Goal: Transaction & Acquisition: Purchase product/service

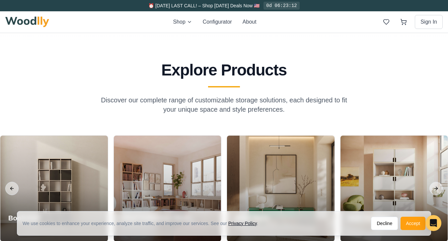
scroll to position [510, 0]
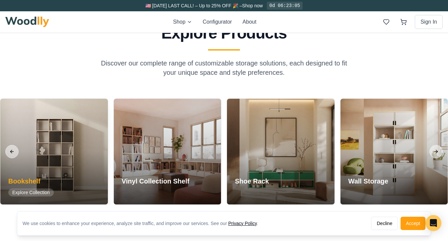
click at [35, 174] on div "Bookshelf Explore Collection" at bounding box center [30, 186] width 61 height 36
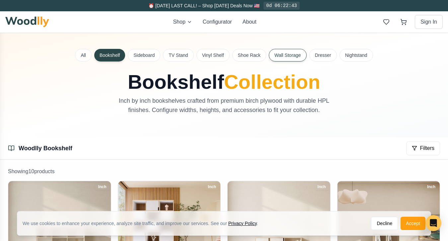
click at [282, 58] on button "Wall Storage" at bounding box center [288, 55] width 38 height 13
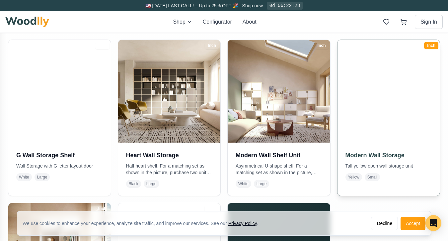
scroll to position [134, 0]
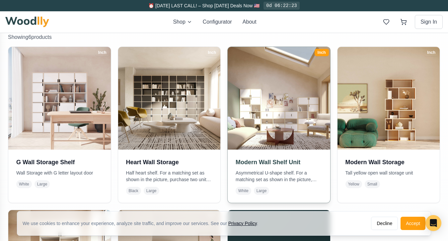
click at [244, 142] on img at bounding box center [278, 97] width 107 height 107
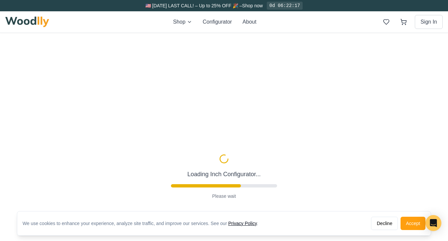
type input "63"
type input "3"
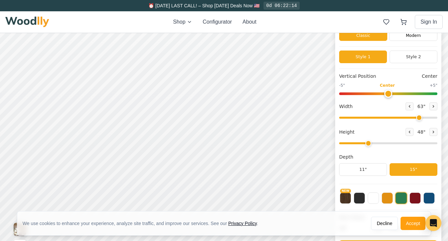
scroll to position [36, 0]
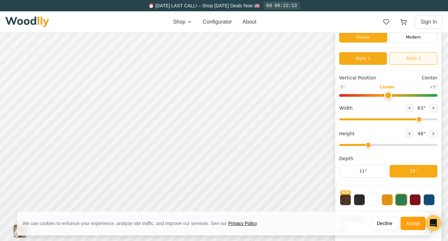
click at [418, 61] on button "Style 2" at bounding box center [413, 58] width 48 height 13
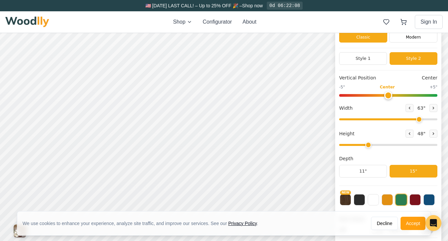
click at [412, 44] on div "Classic Modern" at bounding box center [388, 36] width 98 height 26
click at [412, 40] on div "Modern" at bounding box center [413, 32] width 48 height 20
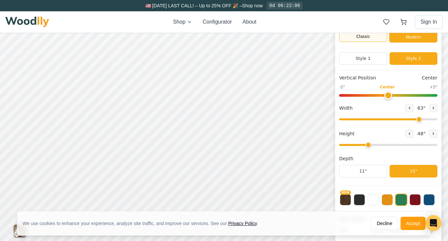
click at [376, 38] on div "Classic" at bounding box center [363, 32] width 48 height 20
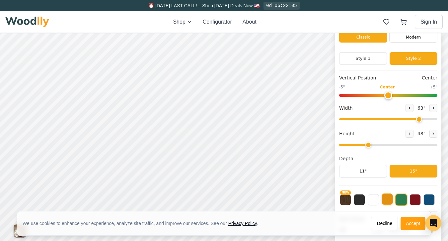
click at [390, 198] on button at bounding box center [387, 198] width 11 height 11
click at [410, 199] on button at bounding box center [414, 198] width 11 height 11
click at [427, 198] on button at bounding box center [428, 198] width 11 height 11
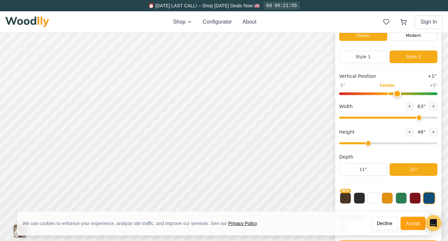
type input "0"
click at [389, 94] on input "range" at bounding box center [388, 93] width 98 height 3
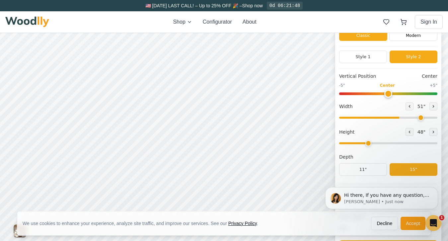
scroll to position [0, 0]
drag, startPoint x: 417, startPoint y: 116, endPoint x: 441, endPoint y: 114, distance: 24.0
type input "72"
click at [441, 114] on div "Modern Wall Shelf Unit Classic Modern Style 1 Style 2 Vertical Position Center …" at bounding box center [388, 138] width 106 height 273
drag, startPoint x: 367, startPoint y: 143, endPoint x: 381, endPoint y: 142, distance: 14.0
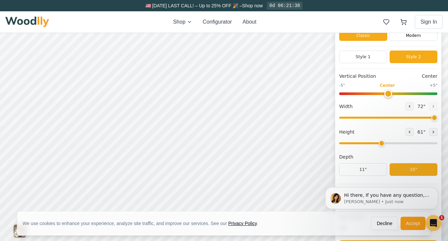
type input "4"
click at [381, 142] on input "range" at bounding box center [388, 143] width 98 height 2
